Goal: Book appointment/travel/reservation

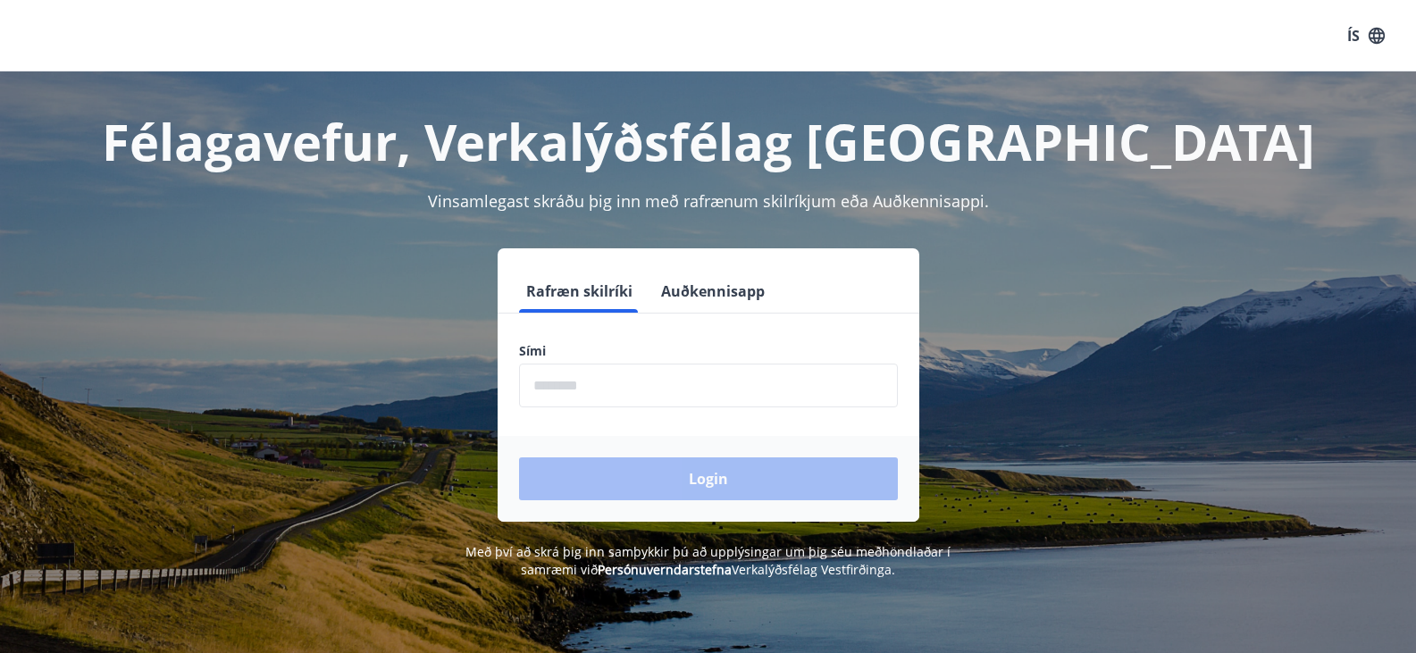
click at [573, 389] on input "phone" at bounding box center [708, 386] width 379 height 44
type input "********"
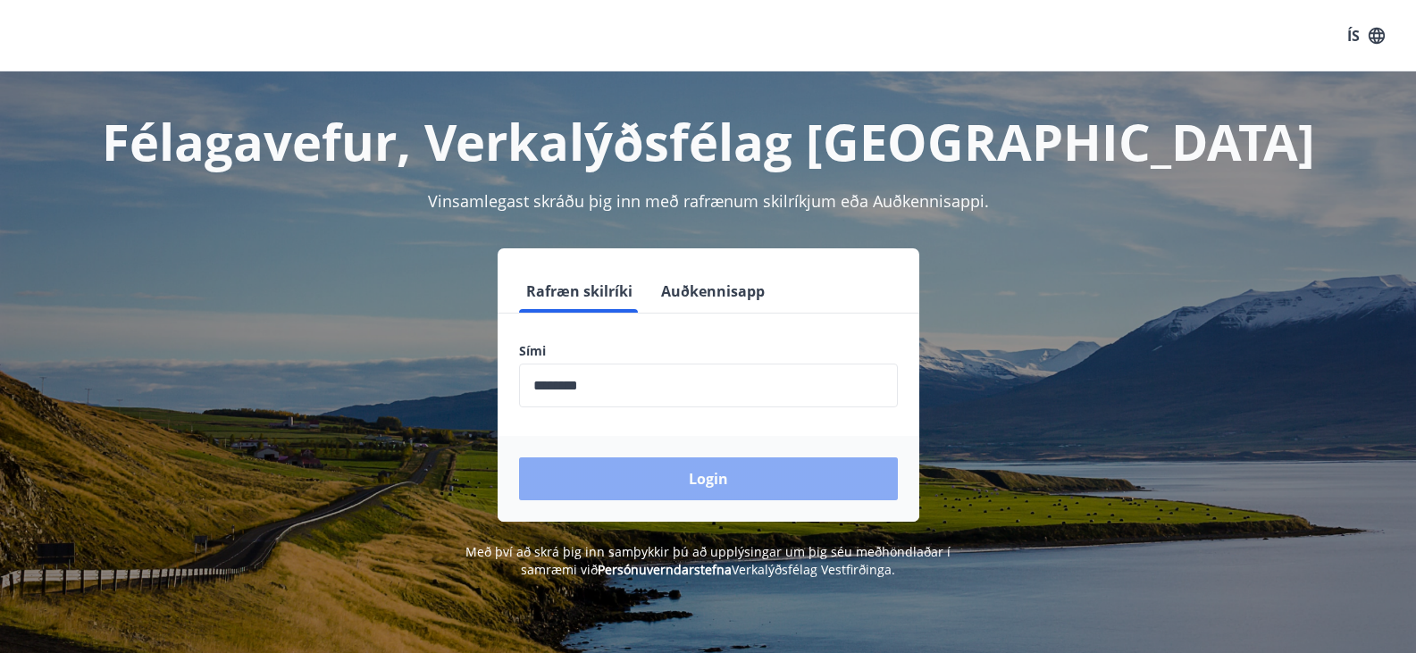
click at [660, 475] on button "Login" at bounding box center [708, 478] width 379 height 43
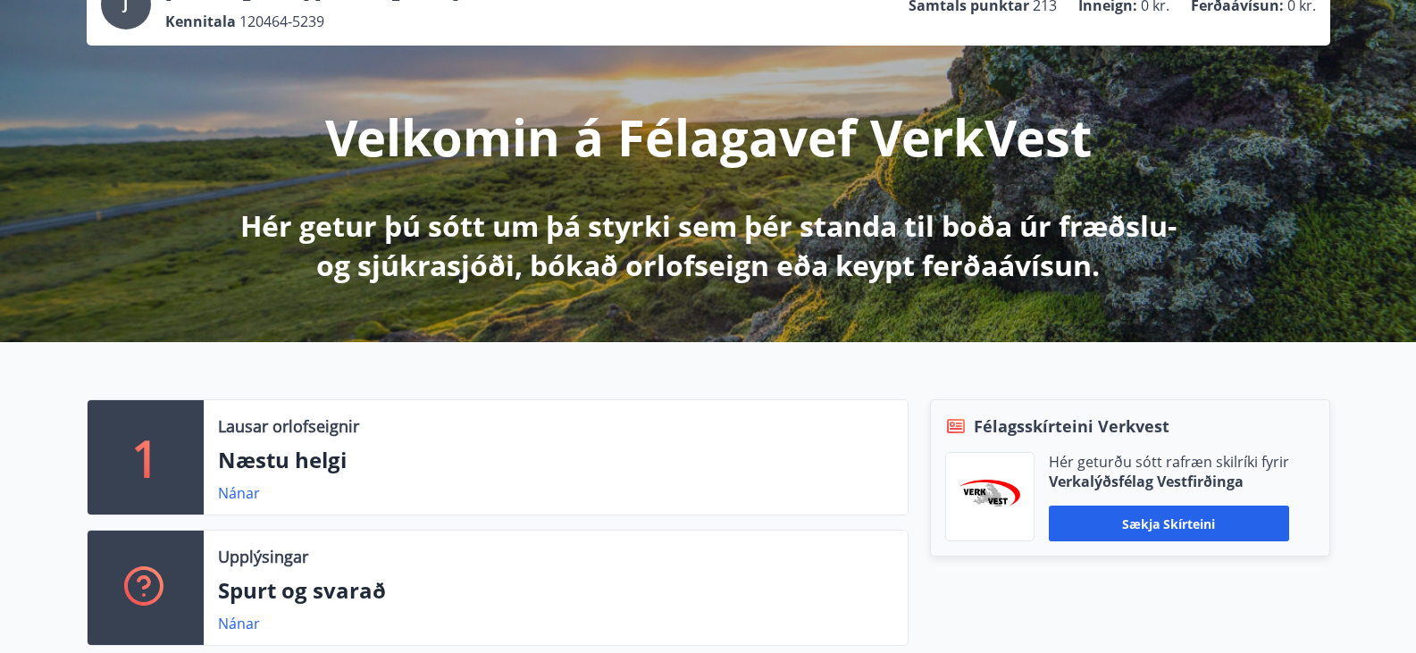
scroll to position [203, 0]
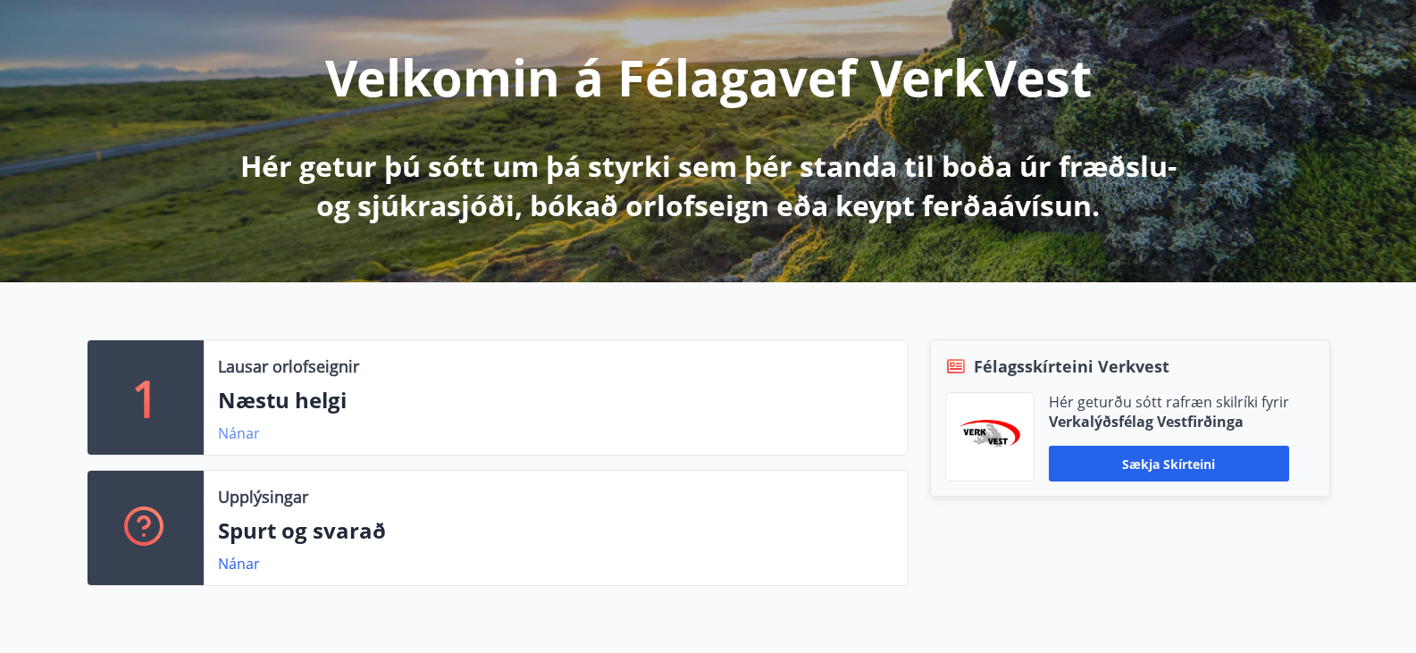
click at [242, 435] on link "Nánar" at bounding box center [239, 433] width 42 height 20
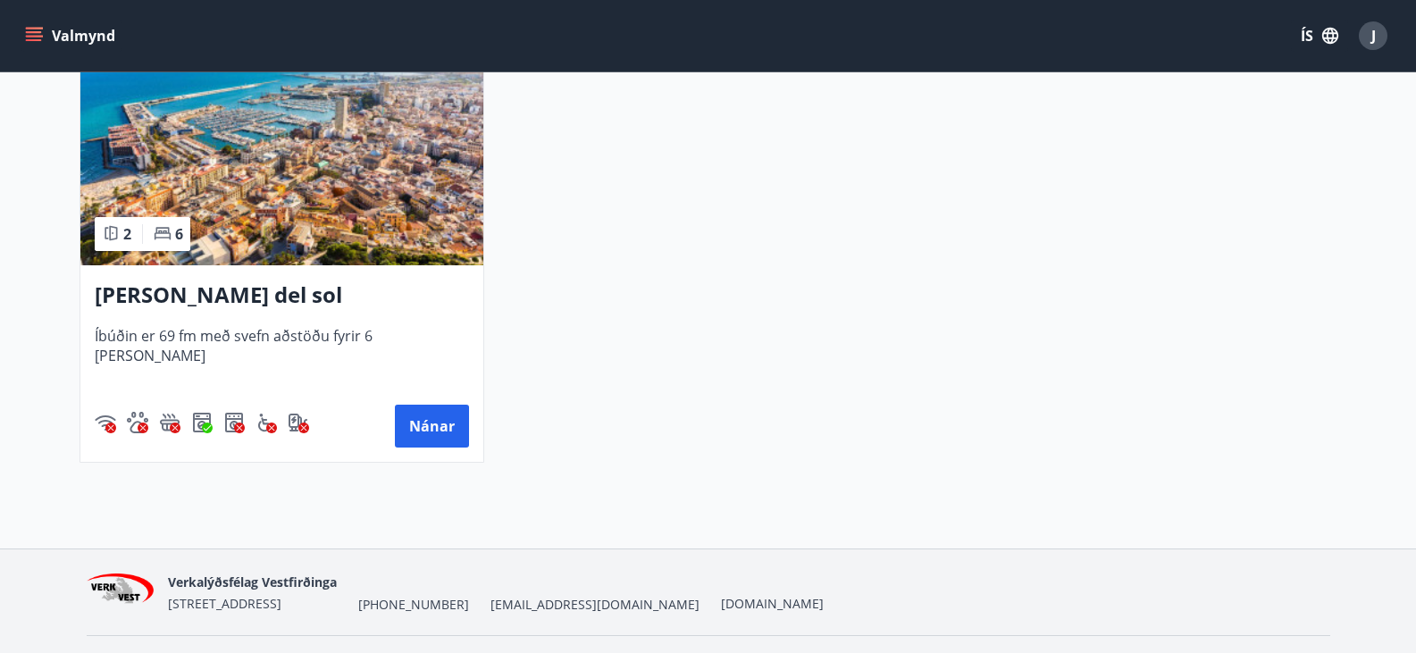
scroll to position [498, 0]
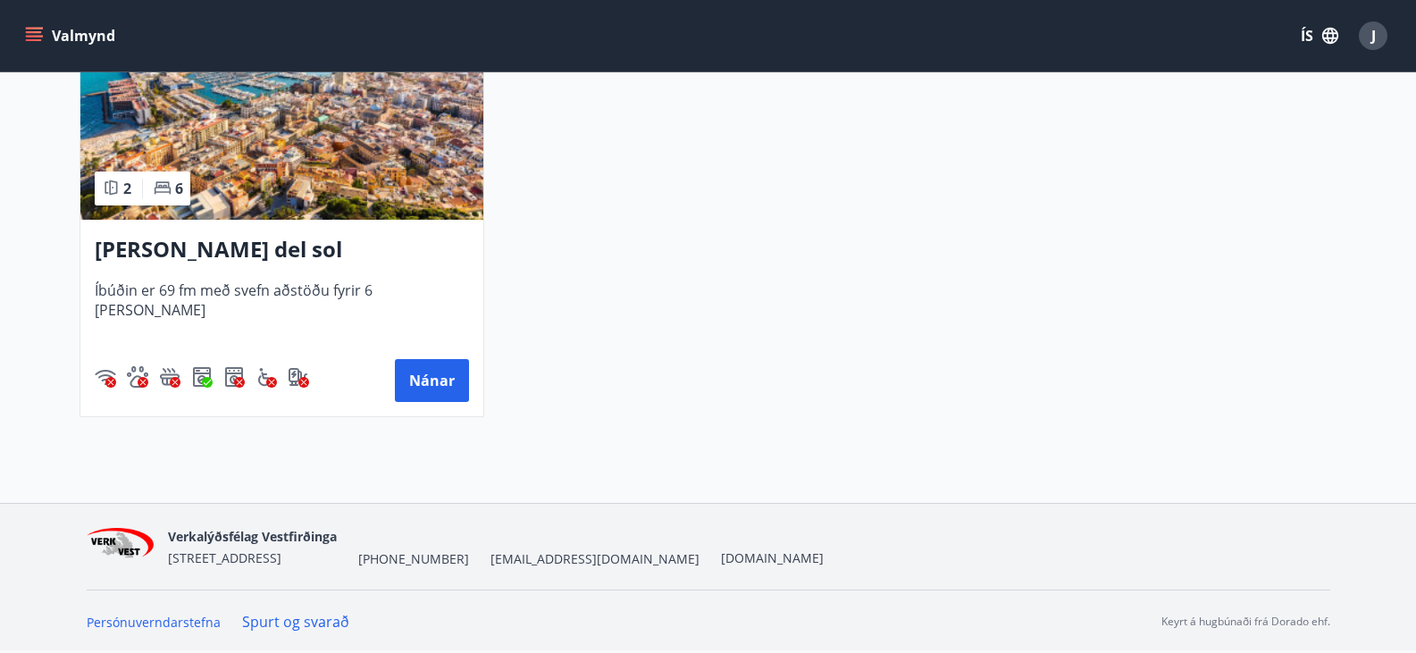
click at [31, 30] on icon "menu" at bounding box center [34, 36] width 18 height 18
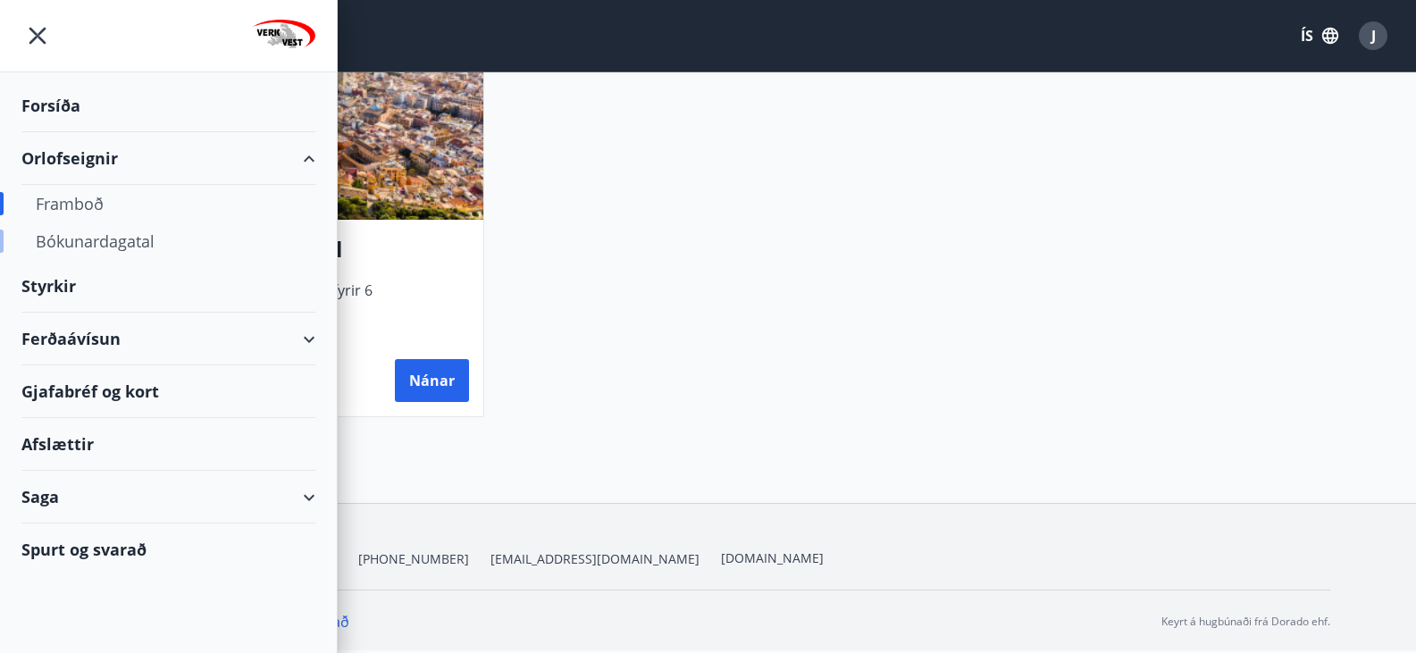
click at [115, 243] on div "Bókunardagatal" at bounding box center [168, 241] width 265 height 38
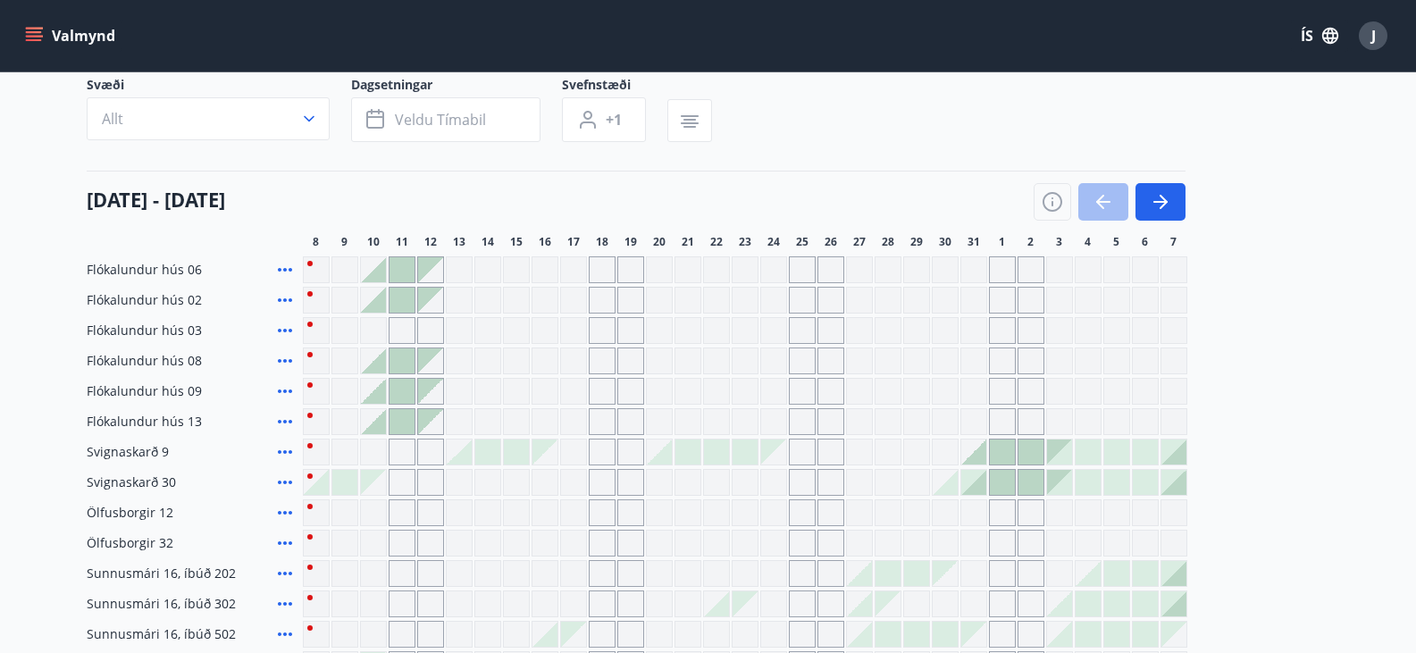
scroll to position [498, 0]
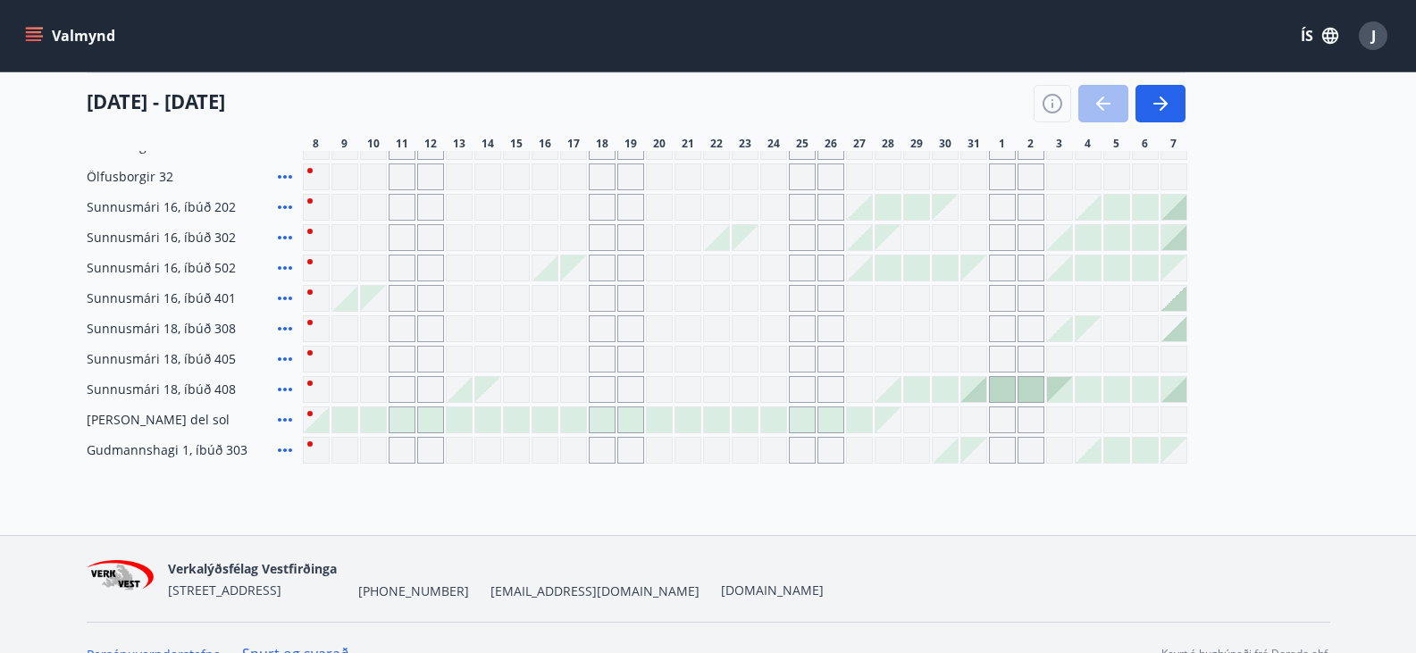
click at [978, 393] on div at bounding box center [973, 389] width 25 height 25
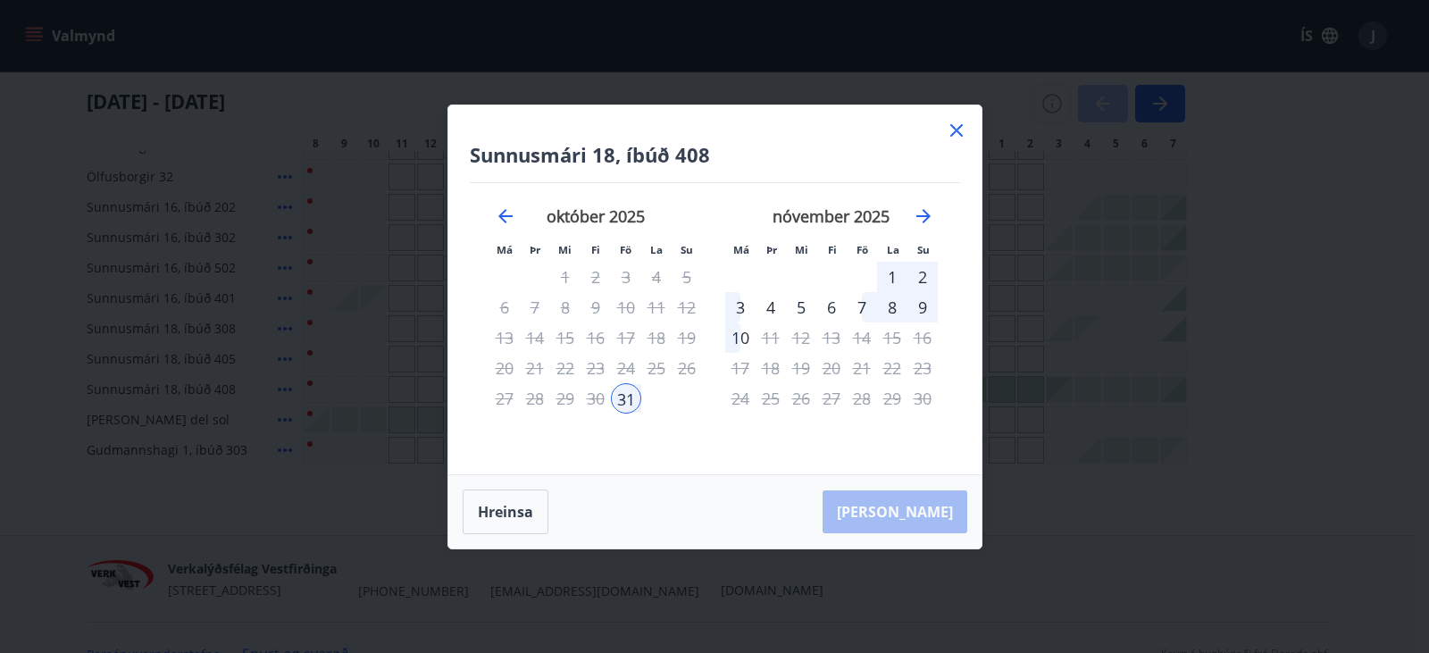
click at [957, 131] on icon at bounding box center [956, 130] width 13 height 13
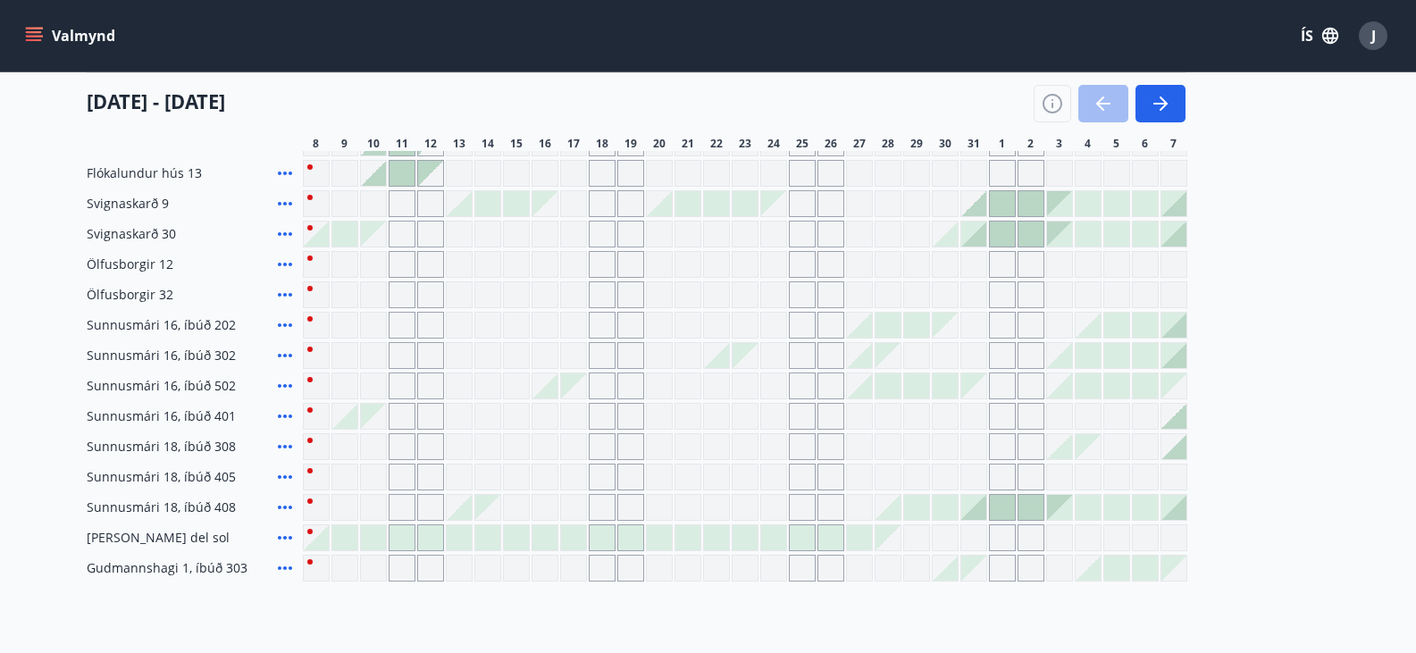
scroll to position [495, 0]
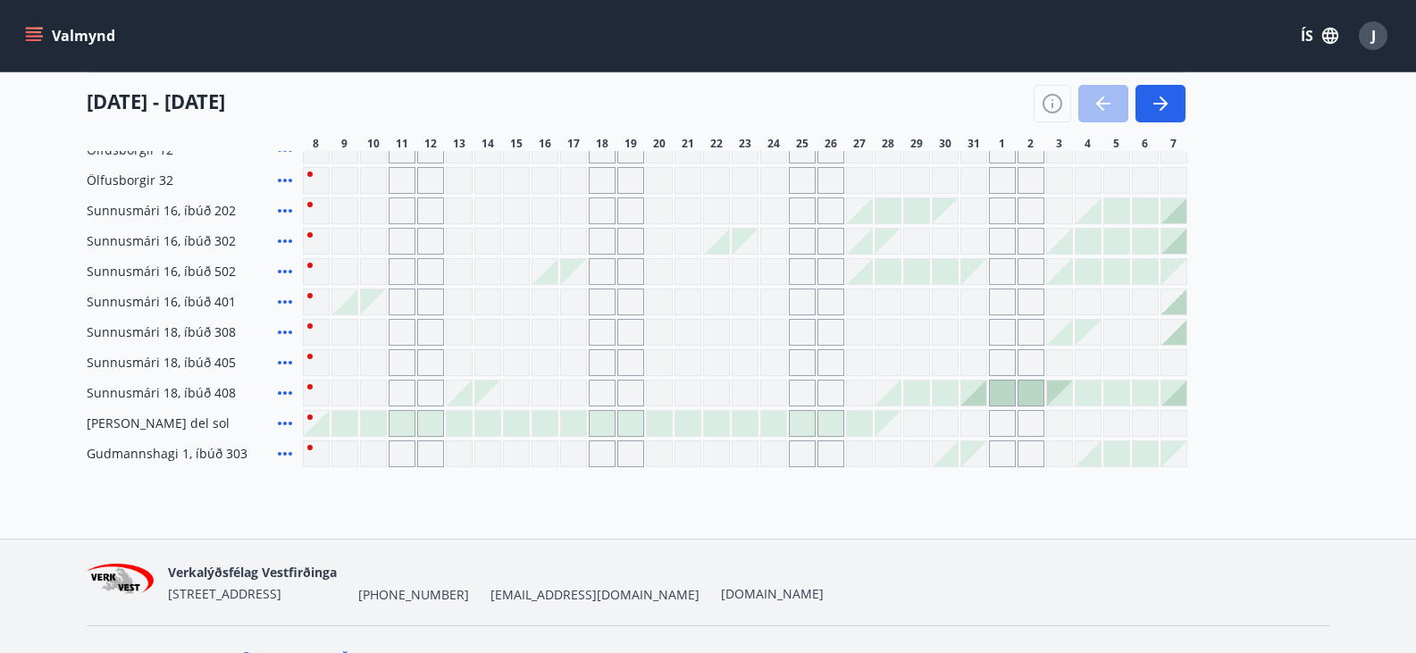
click at [515, 423] on div at bounding box center [516, 423] width 25 height 25
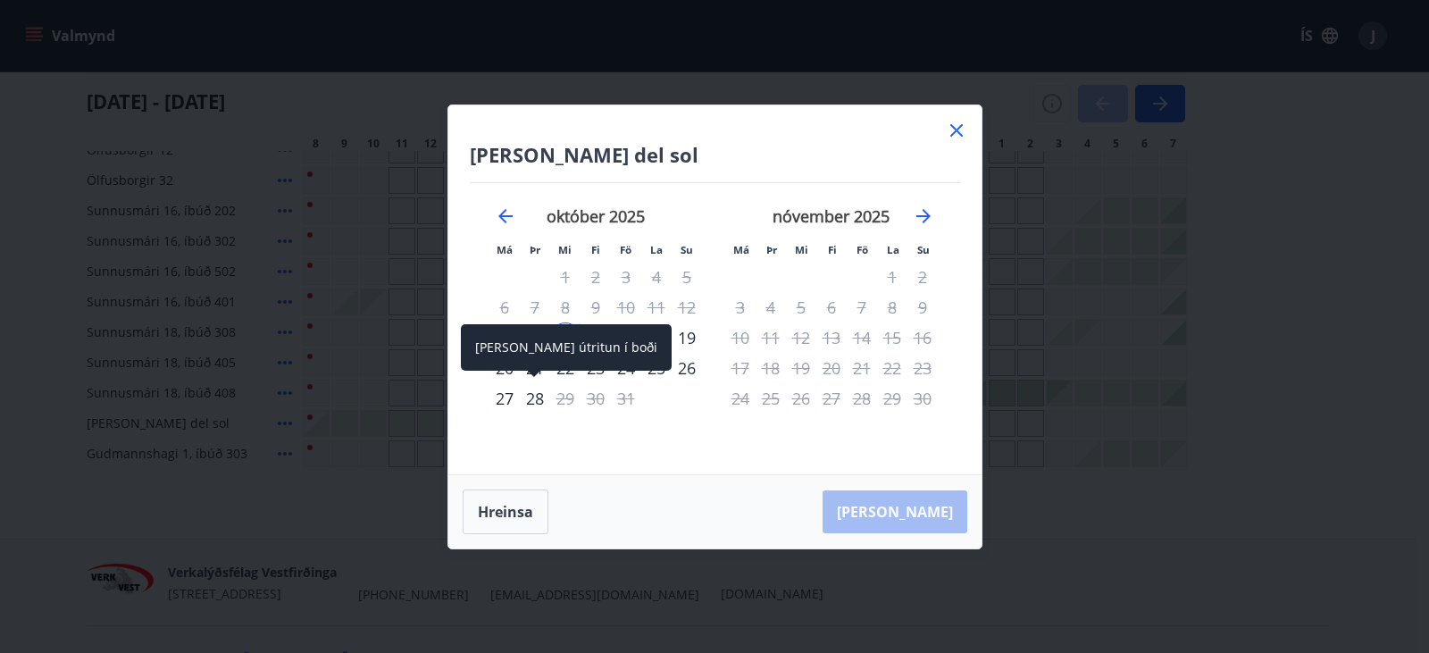
click at [537, 397] on div "28" at bounding box center [535, 398] width 30 height 30
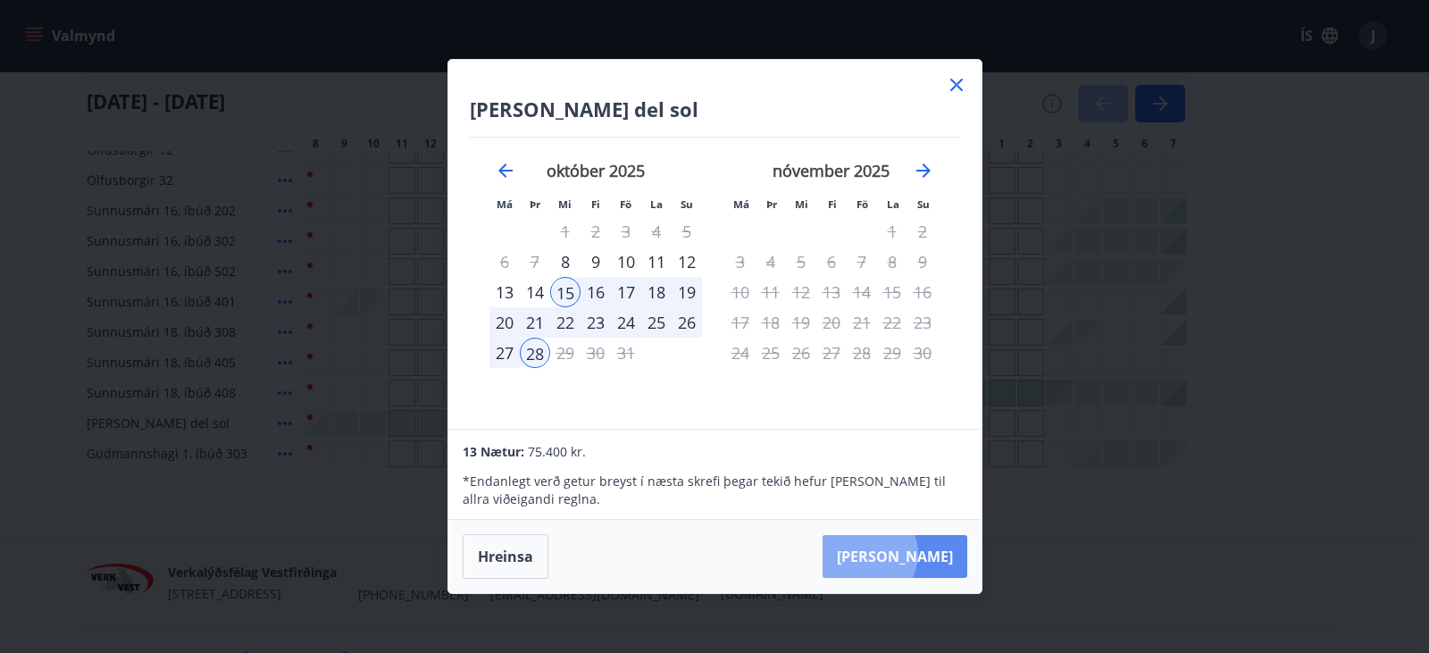
click at [922, 554] on button "Taka Frá" at bounding box center [895, 556] width 145 height 43
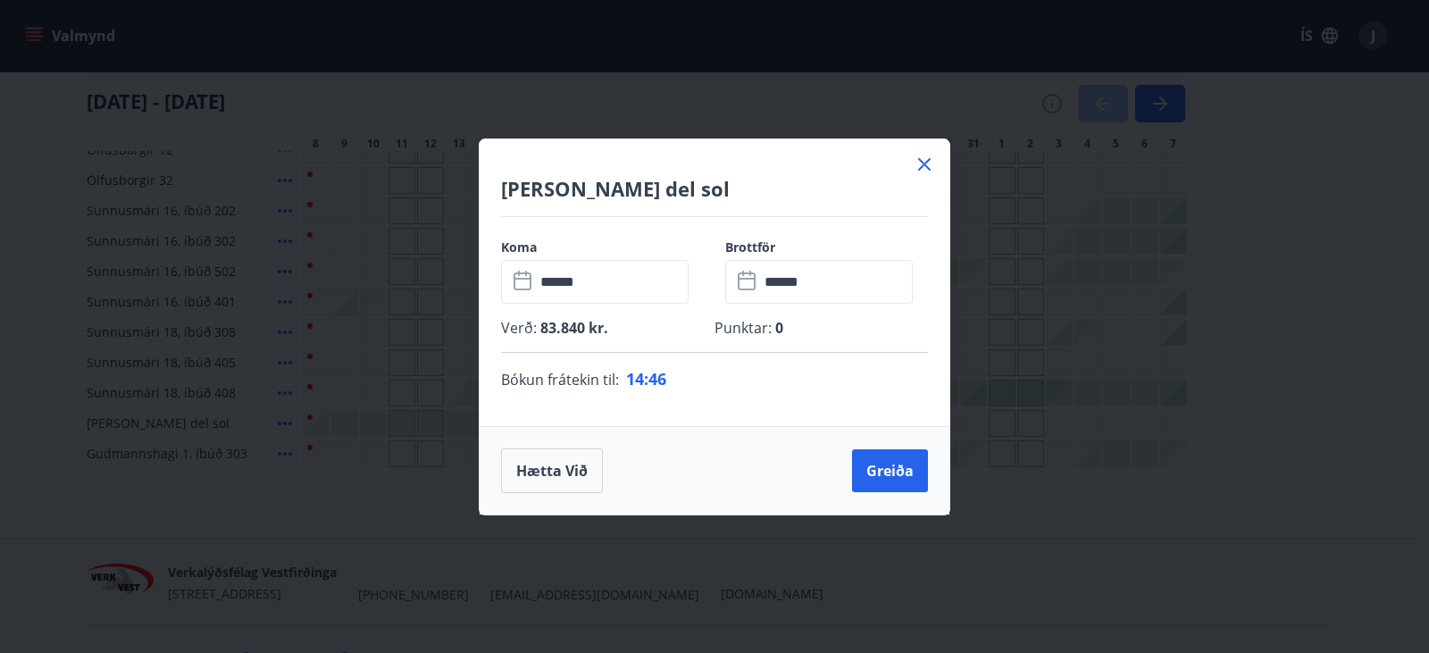
click at [923, 166] on icon at bounding box center [924, 164] width 13 height 13
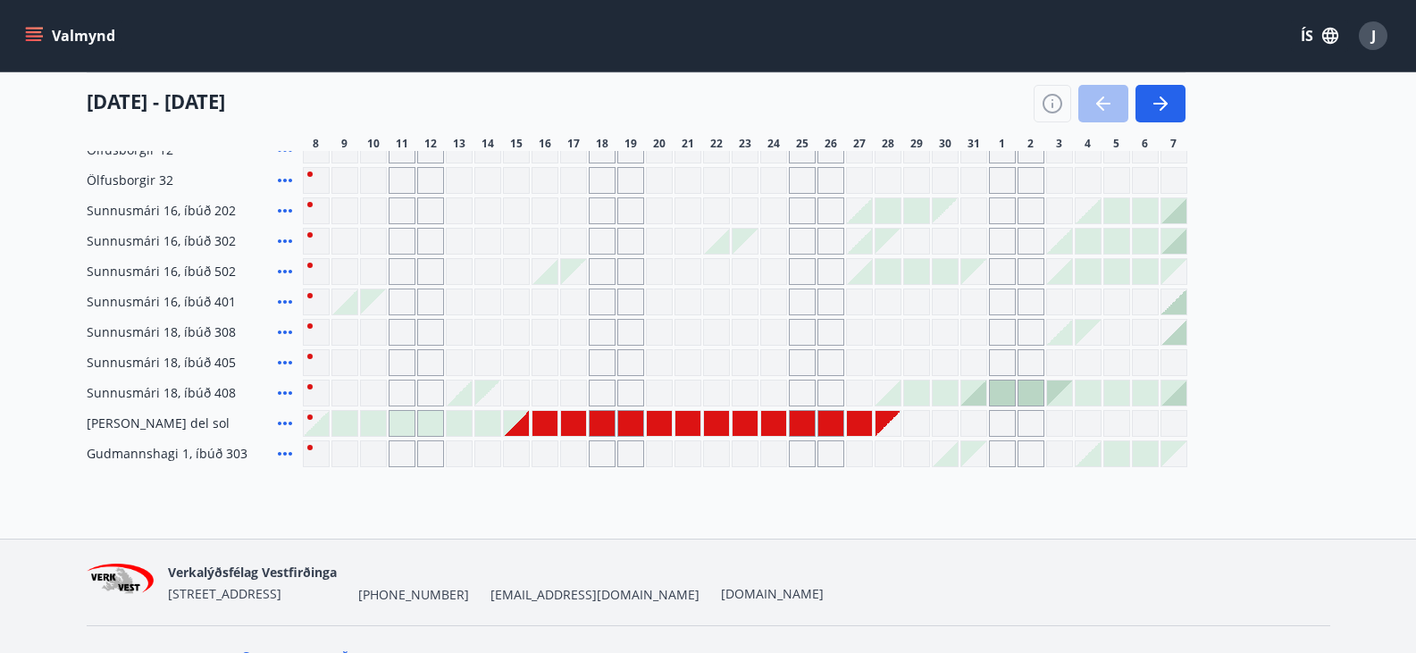
click at [570, 531] on div "Bókunardagatal Svæði Allt Dagsetningar Veldu tímabil Svefnstæði +1 08 október -…" at bounding box center [708, 58] width 1416 height 962
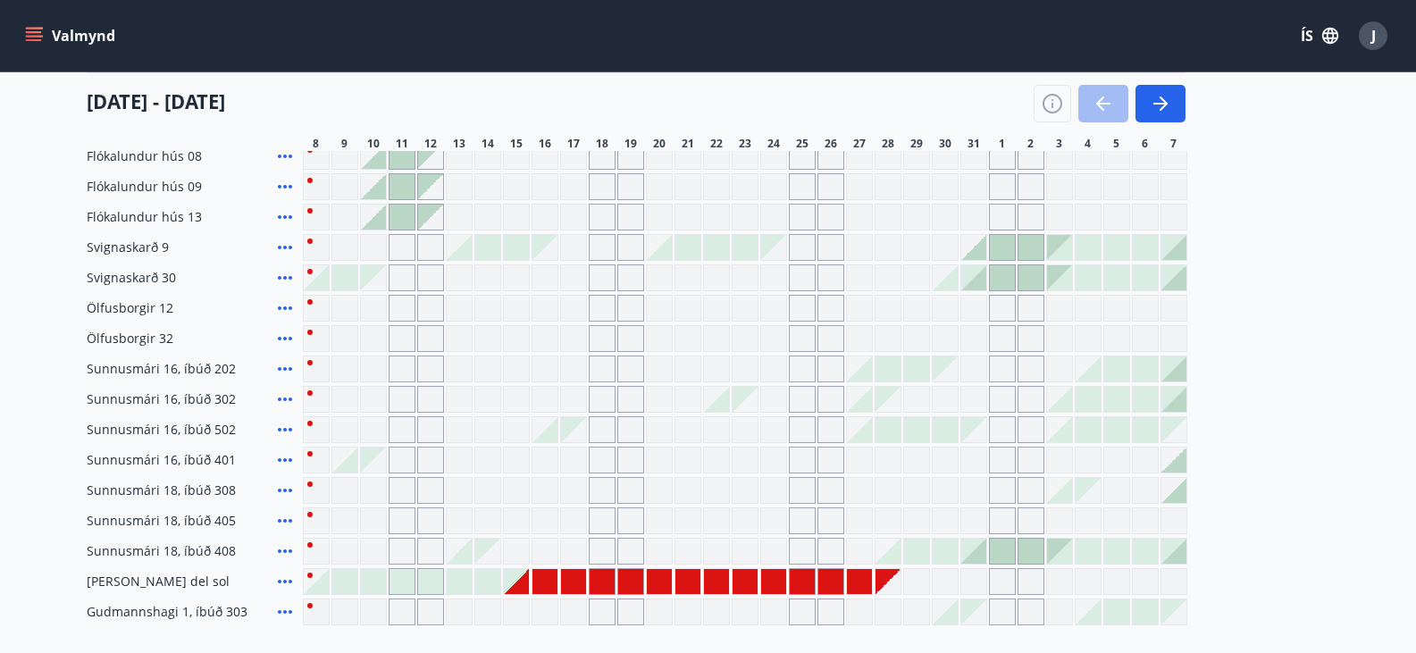
scroll to position [384, 0]
